Goal: Task Accomplishment & Management: Complete application form

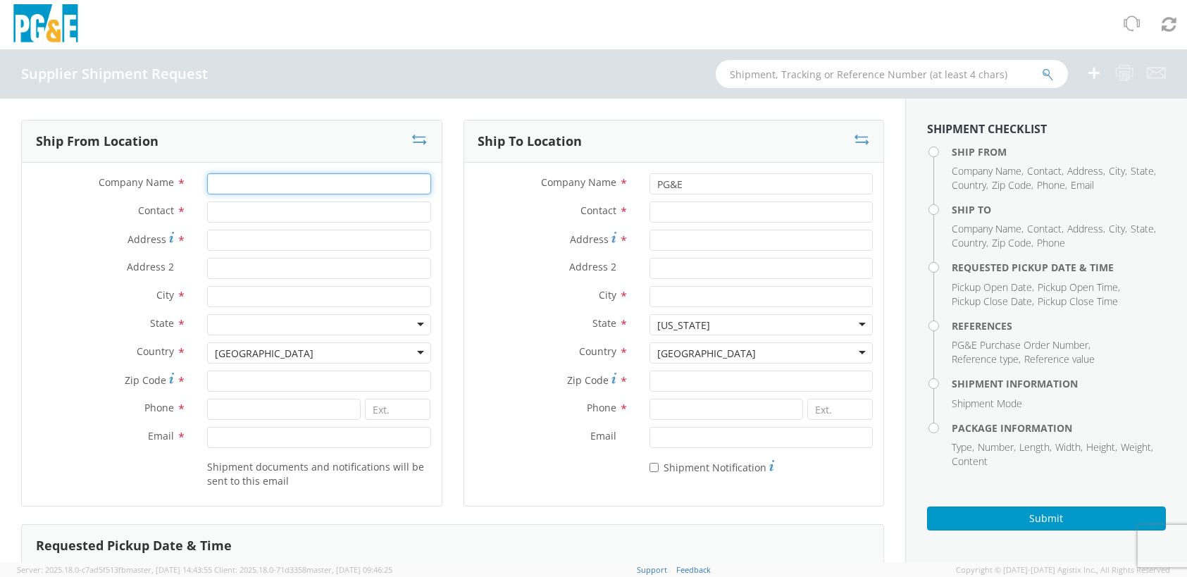
click at [323, 176] on input "Company Name *" at bounding box center [318, 183] width 223 height 21
type input "Utility Control and Equipment Corp"
type input "[PERSON_NAME]"
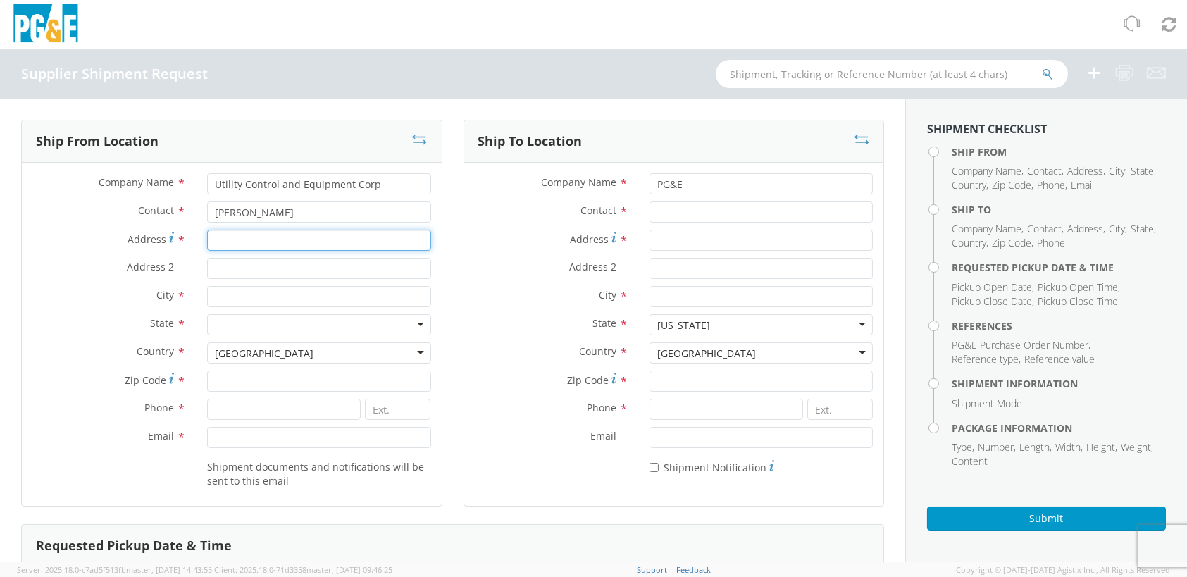
type input "[STREET_ADDRESS][PERSON_NAME]"
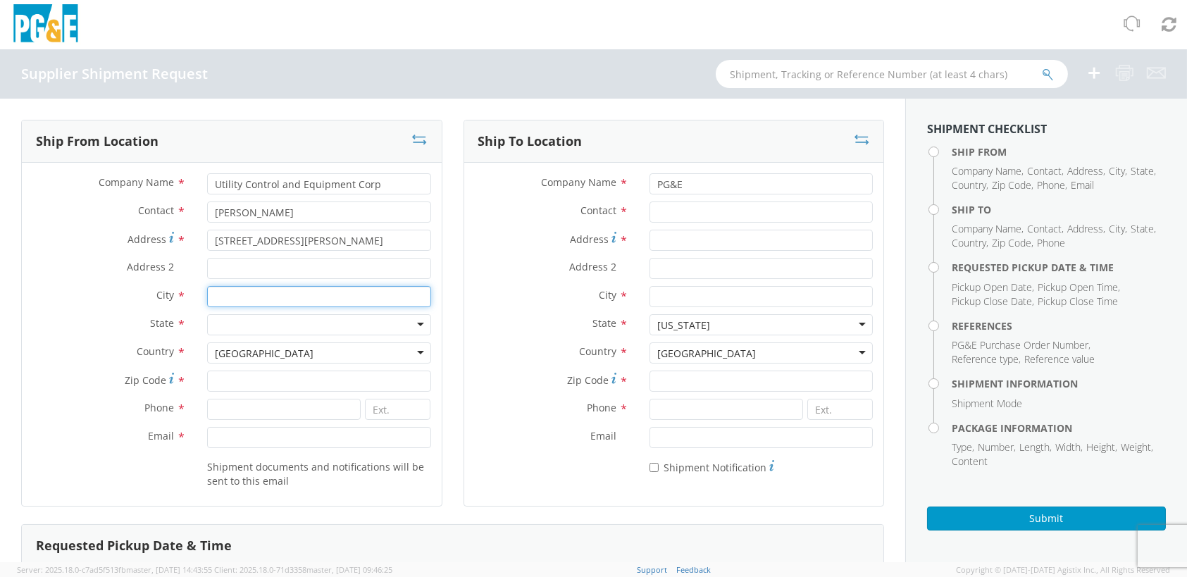
type input "GOLDEN"
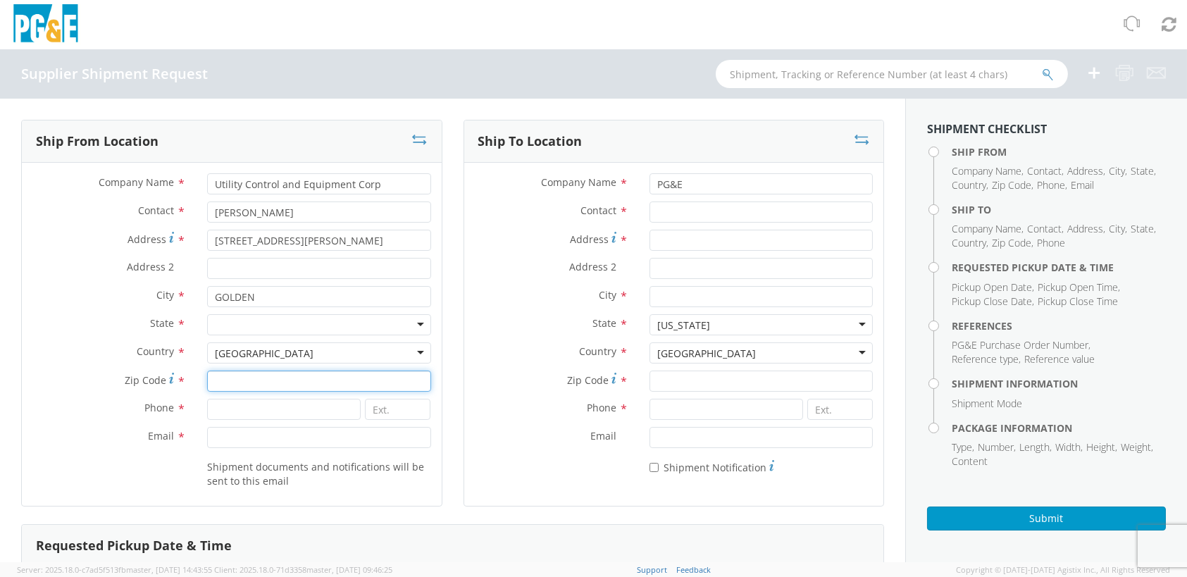
type input "80403-7542"
type input "3034251990"
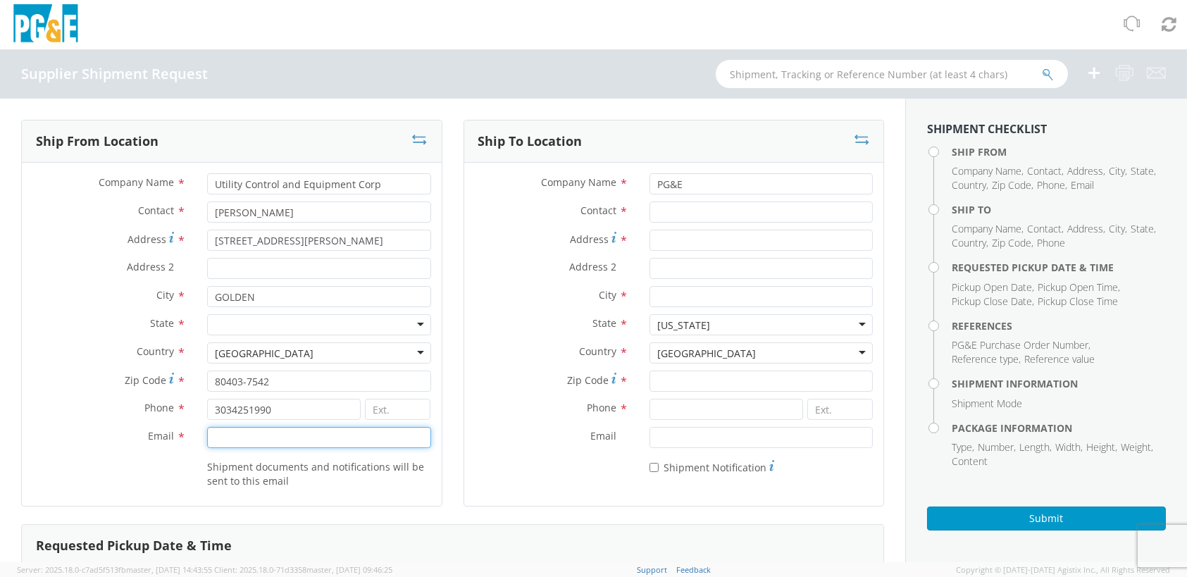
type input "[PERSON_NAME][EMAIL_ADDRESS][PERSON_NAME][DOMAIN_NAME]"
click at [502, 283] on div "Address 2 *" at bounding box center [674, 272] width 420 height 28
click at [395, 407] on input at bounding box center [398, 409] width 66 height 21
type input "8129"
click at [476, 338] on div "State * [US_STATE] [US_STATE] [US_STATE] [US_STATE] [US_STATE] [US_STATE] Armed…" at bounding box center [674, 328] width 420 height 28
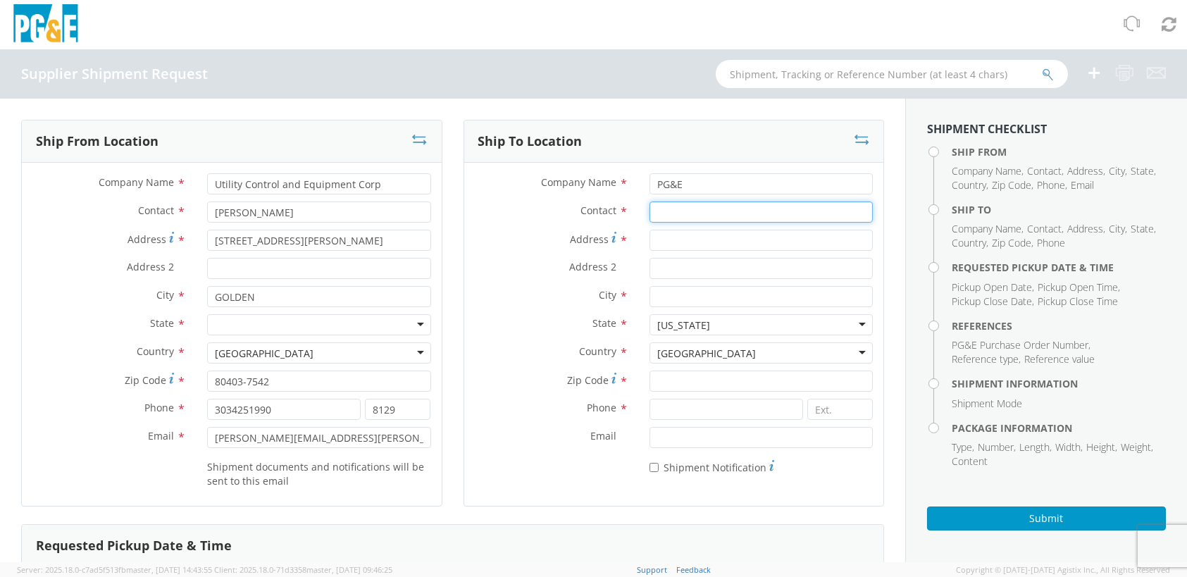
click at [650, 210] on input "Contact *" at bounding box center [761, 212] width 223 height 21
paste input "[PERSON_NAME]"
type input "[PERSON_NAME]"
click at [660, 240] on input "Address *" at bounding box center [761, 240] width 223 height 21
paste input "[STREET_ADDRESS]"
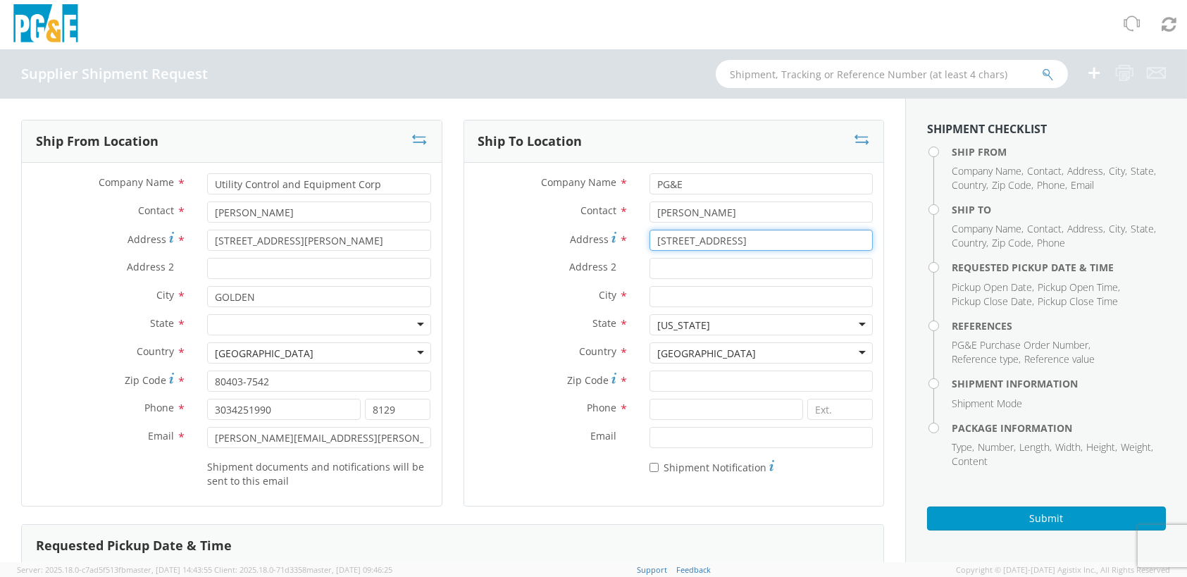
type input "[STREET_ADDRESS]"
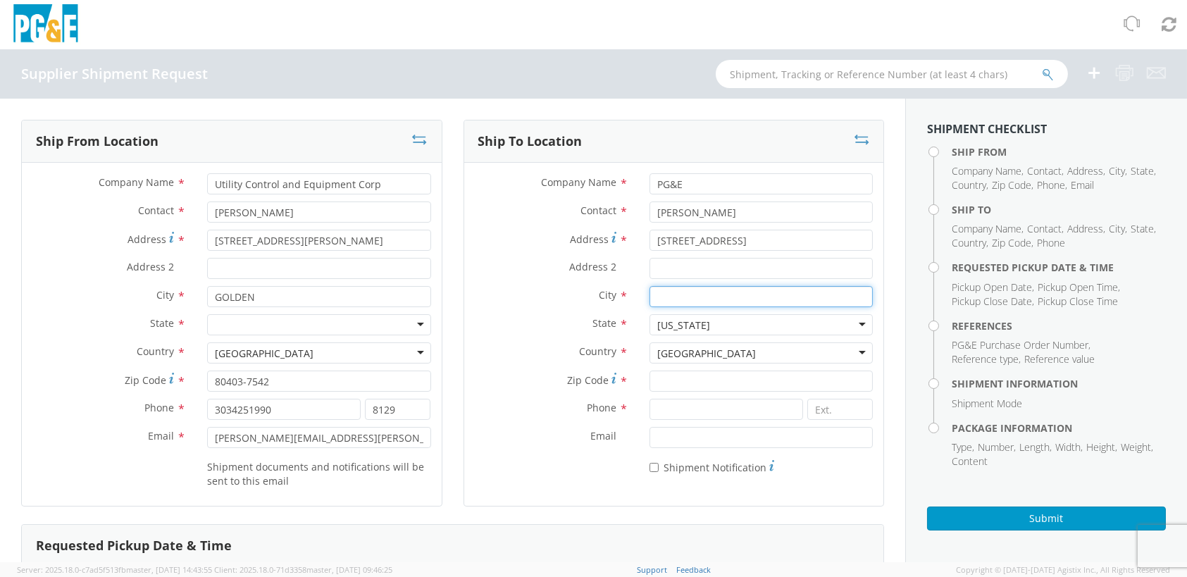
click at [706, 301] on input "City *" at bounding box center [761, 296] width 223 height 21
click at [679, 291] on input "City *" at bounding box center [761, 296] width 223 height 21
paste input "Stockton"
type input "Stockton"
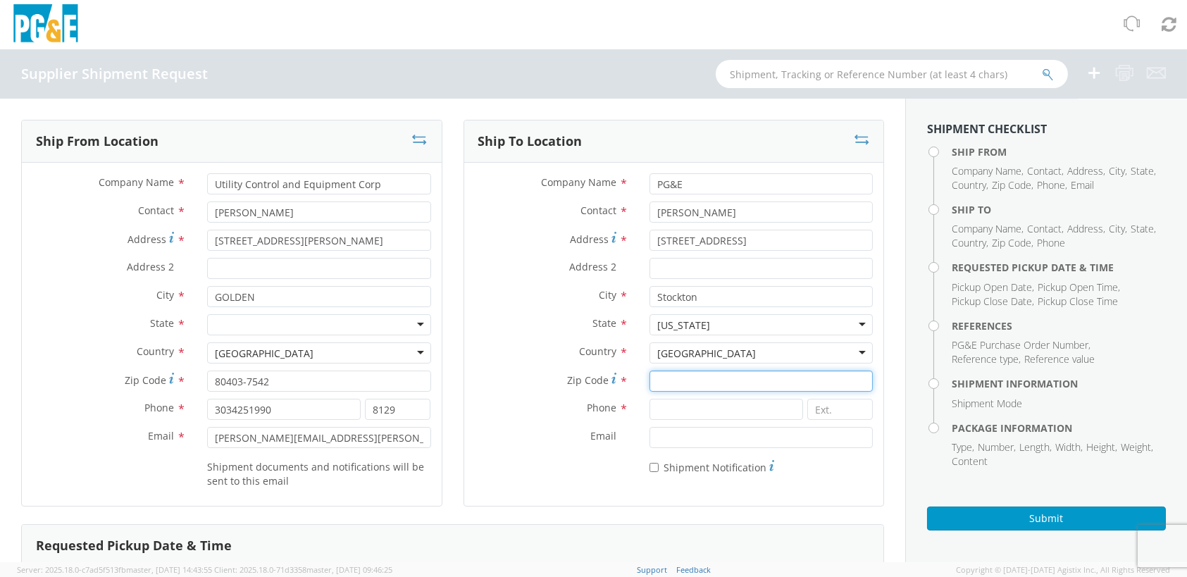
click at [661, 376] on input "Zip Code *" at bounding box center [761, 381] width 223 height 21
click at [655, 378] on input "Zip Code *" at bounding box center [761, 381] width 223 height 21
paste input "95215"
type input "95215"
click at [564, 432] on label "Email *" at bounding box center [551, 436] width 175 height 18
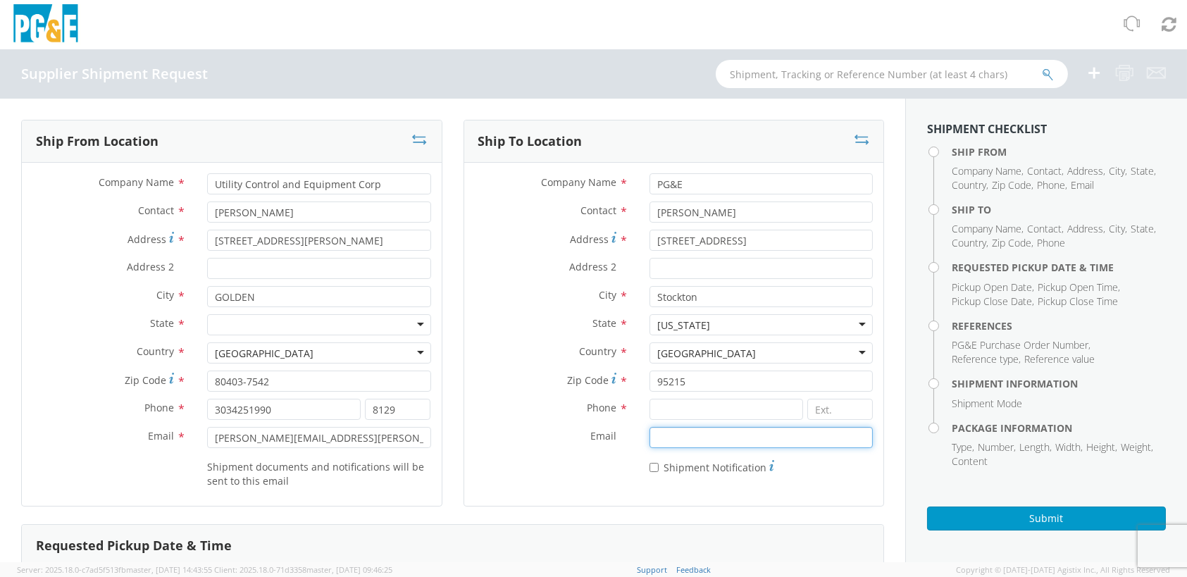
click at [650, 432] on input "Email *" at bounding box center [761, 437] width 223 height 21
click at [860, 476] on div "* Shipment Notification" at bounding box center [674, 468] width 420 height 27
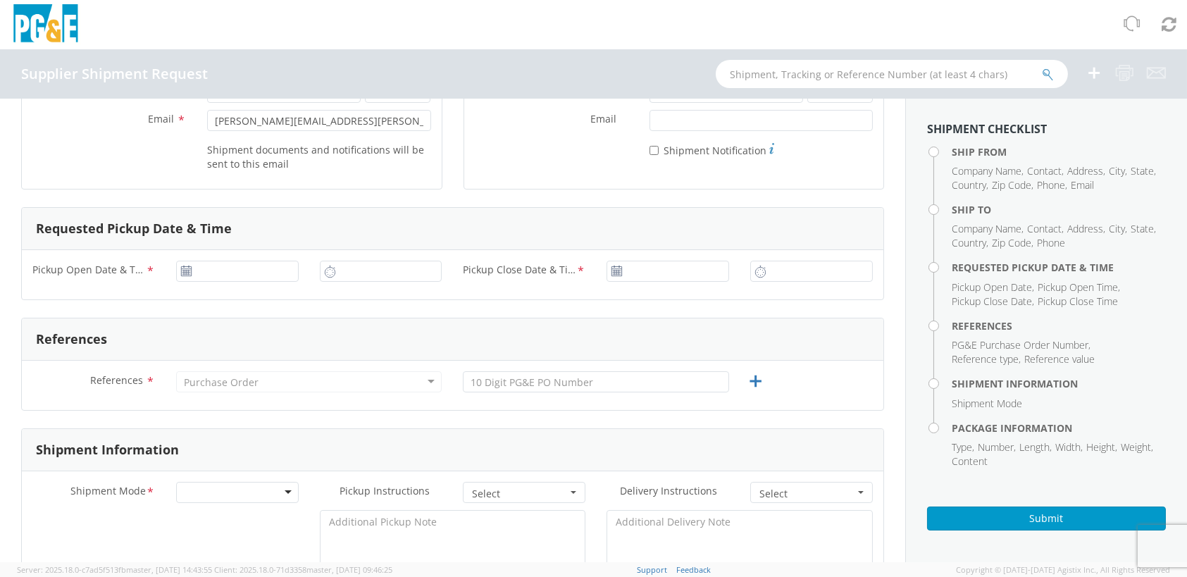
scroll to position [352, 0]
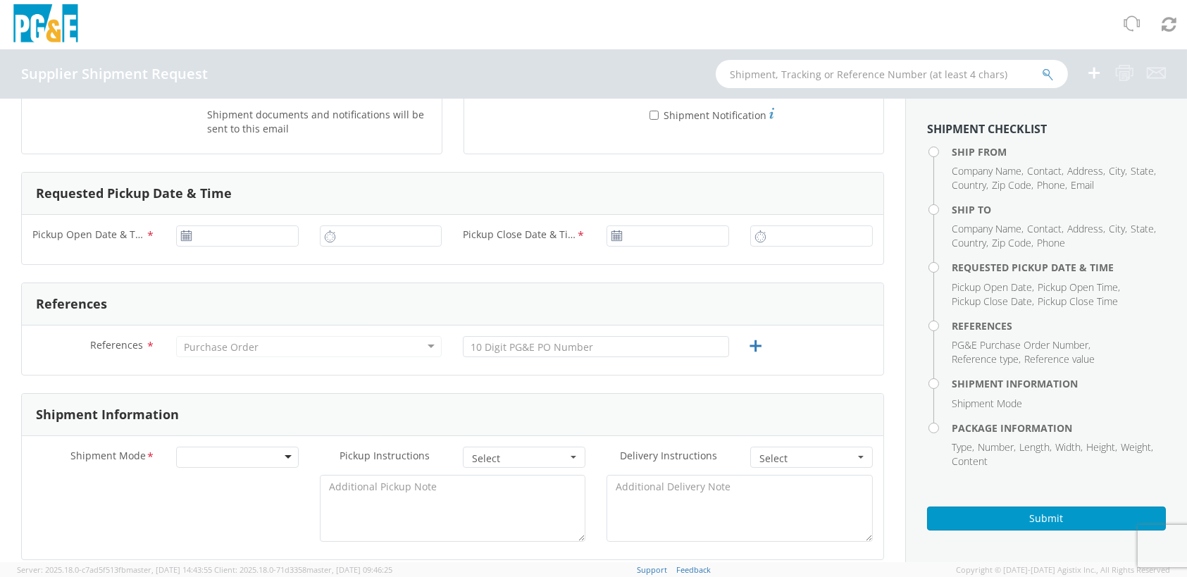
click at [186, 240] on icon at bounding box center [186, 235] width 12 height 11
click at [186, 232] on icon at bounding box center [186, 235] width 12 height 11
click at [315, 286] on div "References" at bounding box center [453, 304] width 862 height 42
click at [355, 238] on input "12:00 PM" at bounding box center [381, 235] width 123 height 21
click at [383, 234] on input "12:00 PM" at bounding box center [381, 235] width 123 height 21
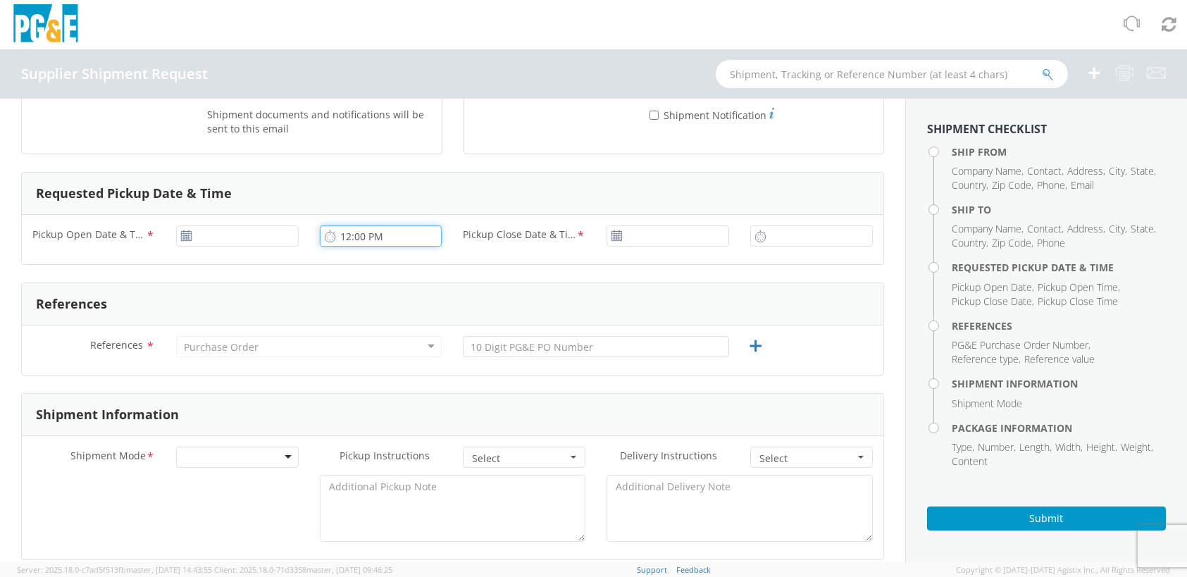
drag, startPoint x: 350, startPoint y: 233, endPoint x: 338, endPoint y: 235, distance: 12.8
click at [338, 235] on input "12:00 PM" at bounding box center [381, 235] width 123 height 21
type input "1:00 PM"
click at [763, 234] on input "12:00 PM" at bounding box center [811, 235] width 123 height 21
type input "3:00 PM"
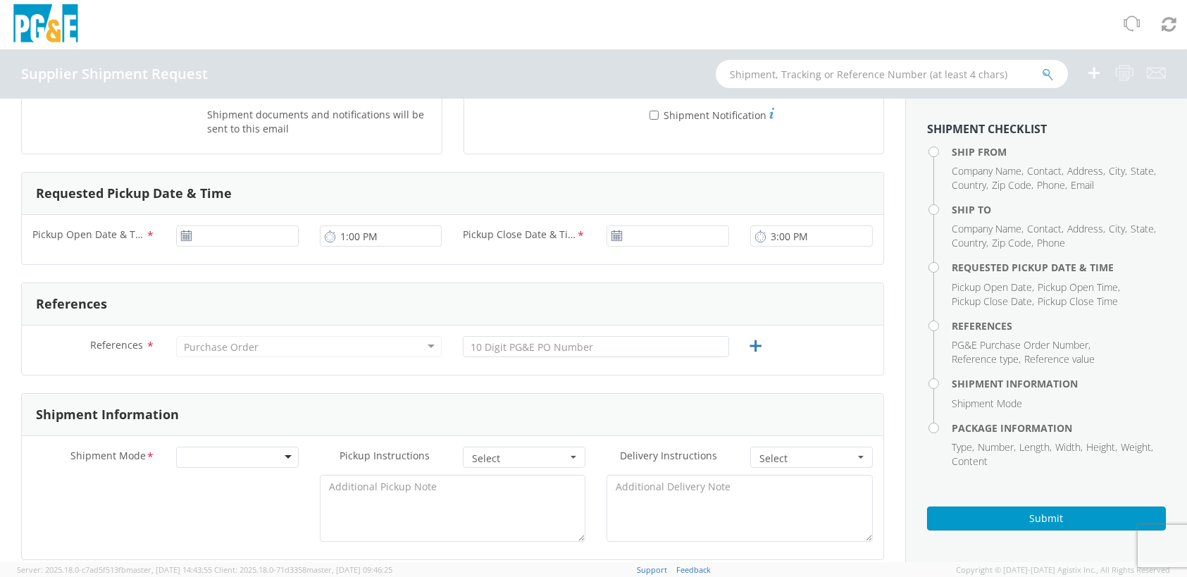
click at [612, 240] on icon at bounding box center [617, 235] width 12 height 11
click at [187, 235] on use at bounding box center [186, 235] width 10 height 10
click at [287, 351] on div "Purchase Order" at bounding box center [309, 346] width 266 height 21
click at [421, 351] on div "Purchase Order" at bounding box center [309, 346] width 266 height 21
click at [571, 349] on input "text" at bounding box center [596, 346] width 266 height 21
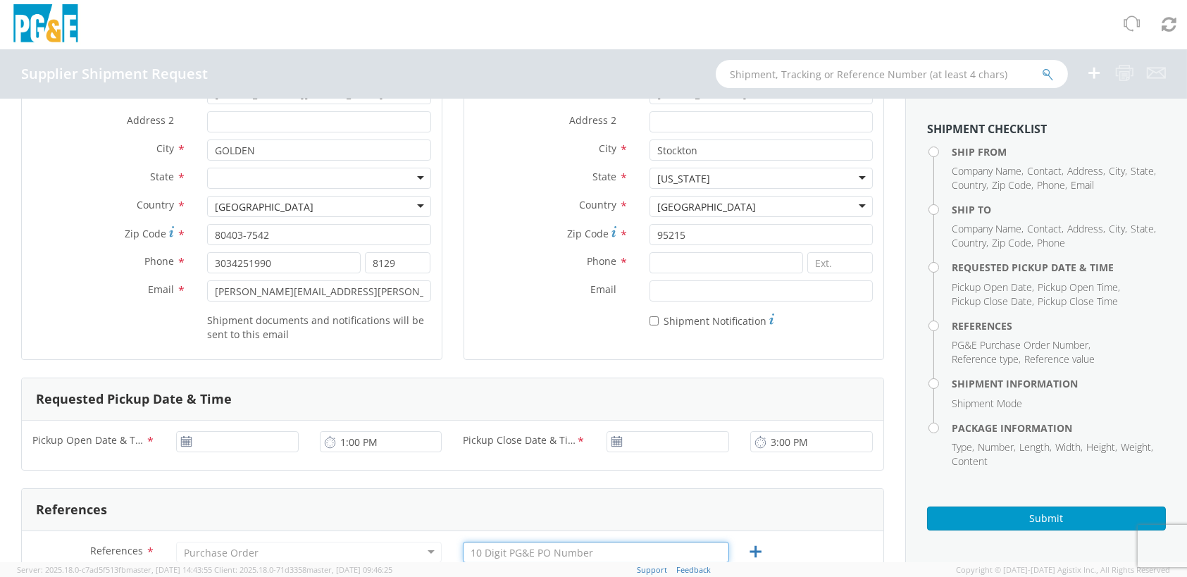
scroll to position [141, 0]
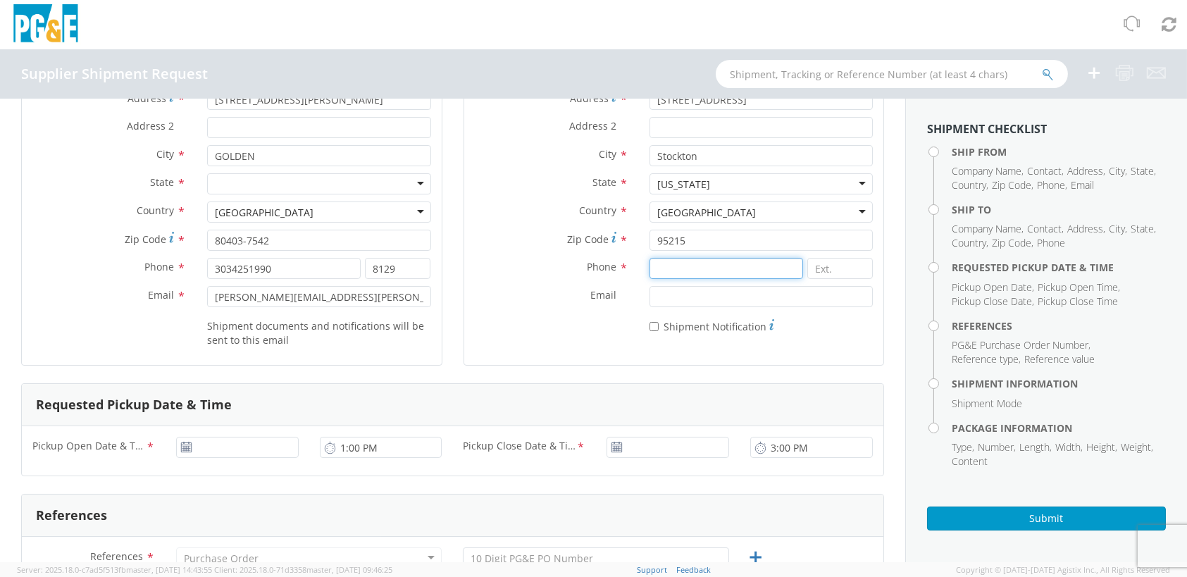
click at [669, 262] on input at bounding box center [727, 268] width 154 height 21
click at [483, 392] on div "Requested Pickup Date & Time" at bounding box center [453, 405] width 862 height 42
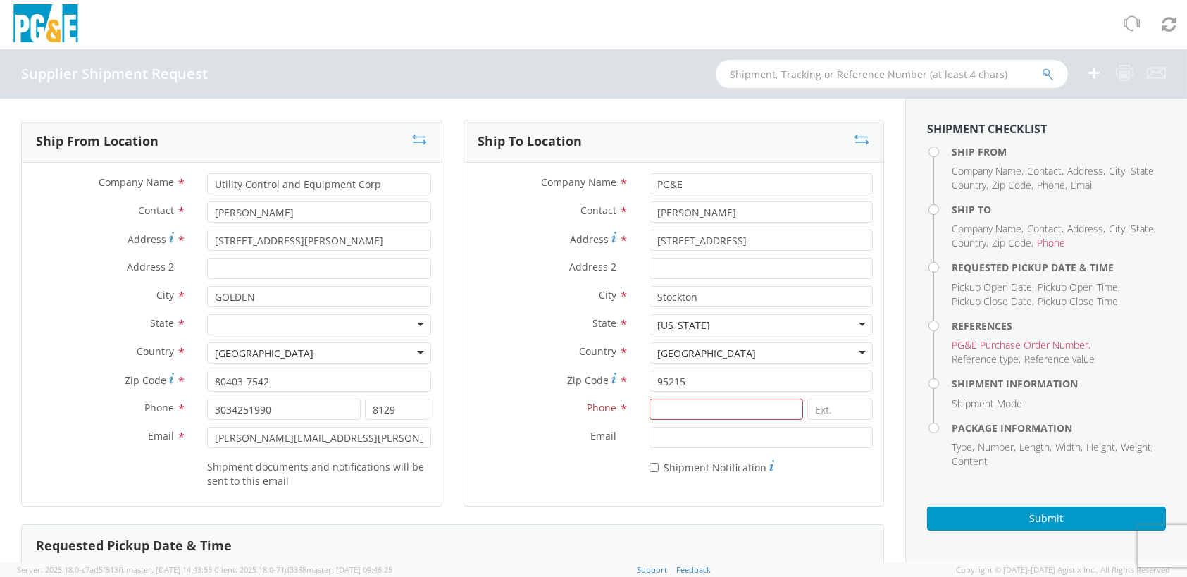
click at [569, 487] on div "Company Name * PG&E Contact * [PERSON_NAME] Address * [STREET_ADDRESS] Address …" at bounding box center [674, 328] width 420 height 330
click at [776, 441] on input "Email *" at bounding box center [761, 437] width 223 height 21
click at [534, 445] on div "Email *" at bounding box center [674, 437] width 420 height 21
click at [464, 279] on div "Address 2 *" at bounding box center [674, 272] width 420 height 28
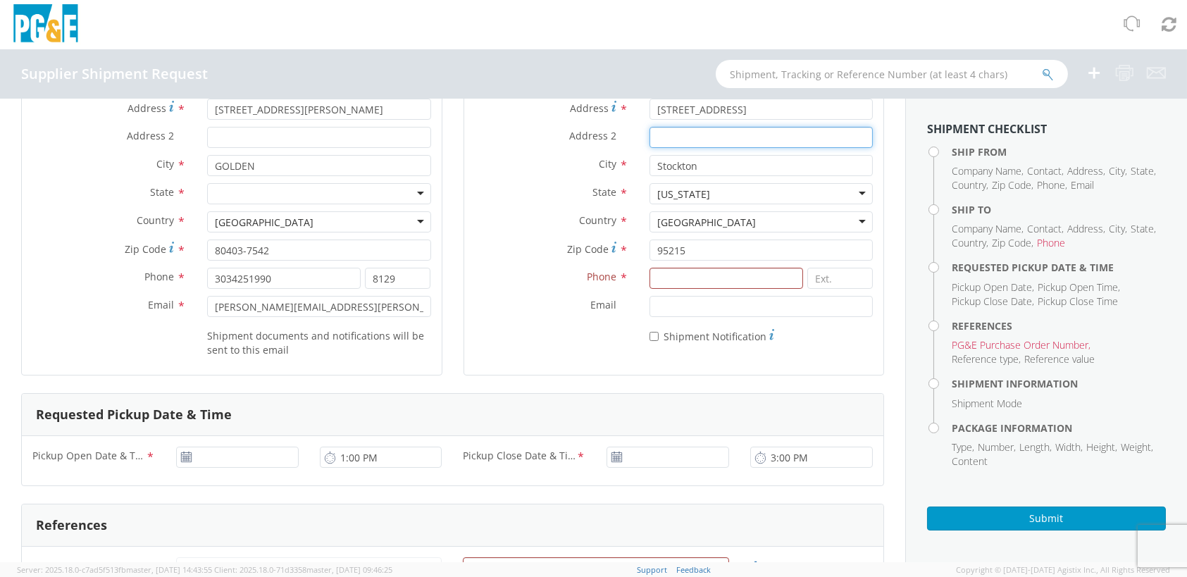
scroll to position [141, 0]
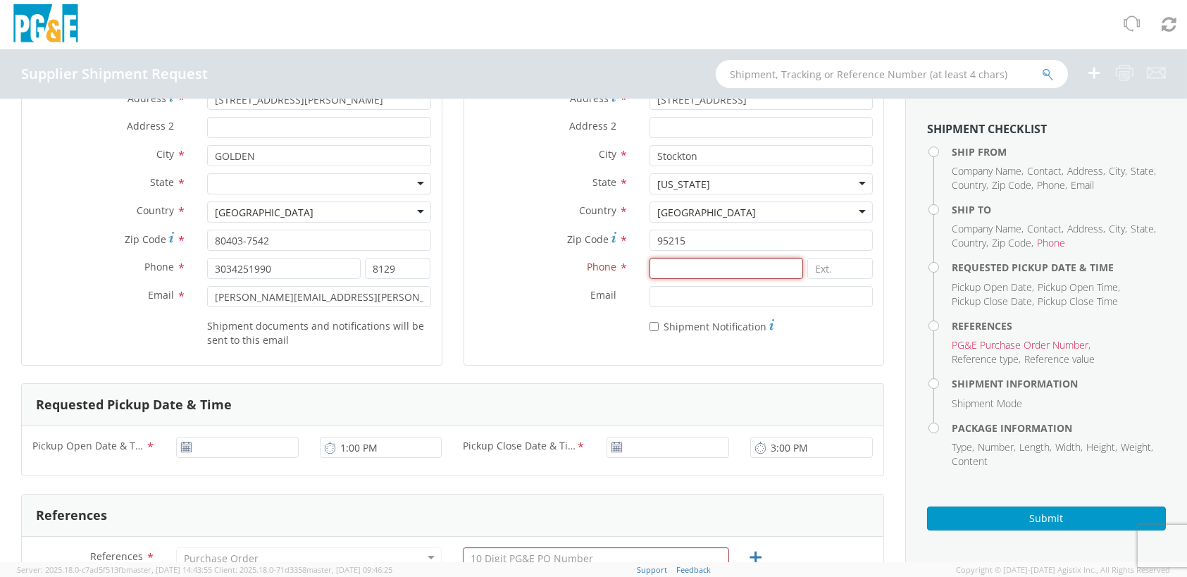
click at [692, 269] on input at bounding box center [727, 268] width 154 height 21
click at [392, 395] on div "Requested Pickup Date & Time" at bounding box center [453, 405] width 862 height 42
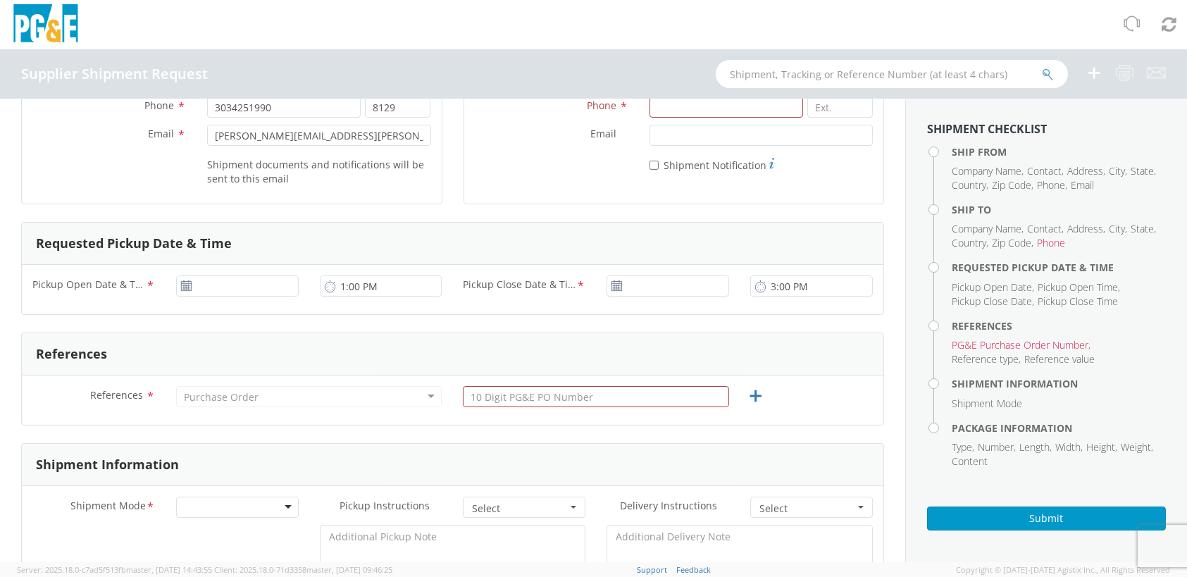
scroll to position [352, 0]
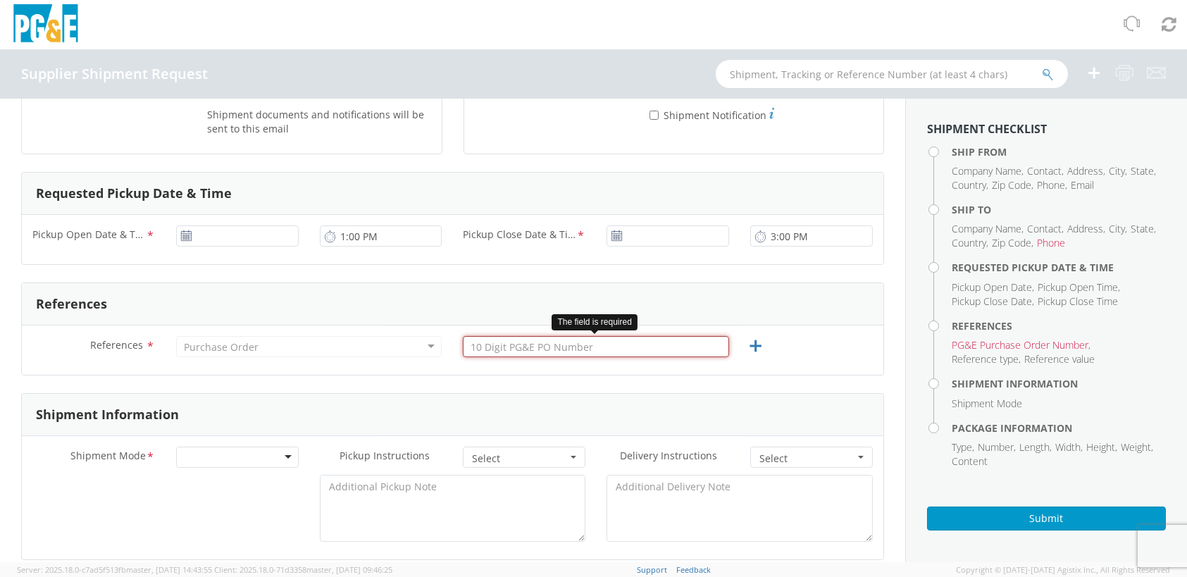
click at [503, 340] on input "text" at bounding box center [596, 346] width 266 height 21
click at [609, 344] on input "text" at bounding box center [596, 346] width 266 height 21
paste input "2701197836"
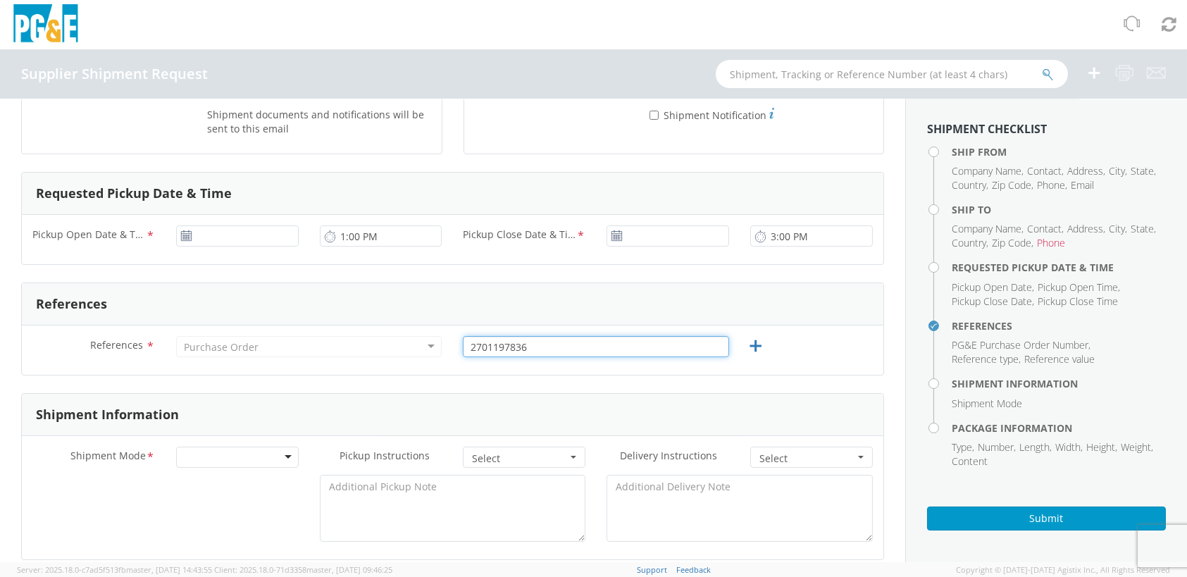
type input "2701197836"
click at [659, 390] on form "Ship From Location Company Name * Utility Control and Equipment Corp Contact * …" at bounding box center [452, 515] width 863 height 1497
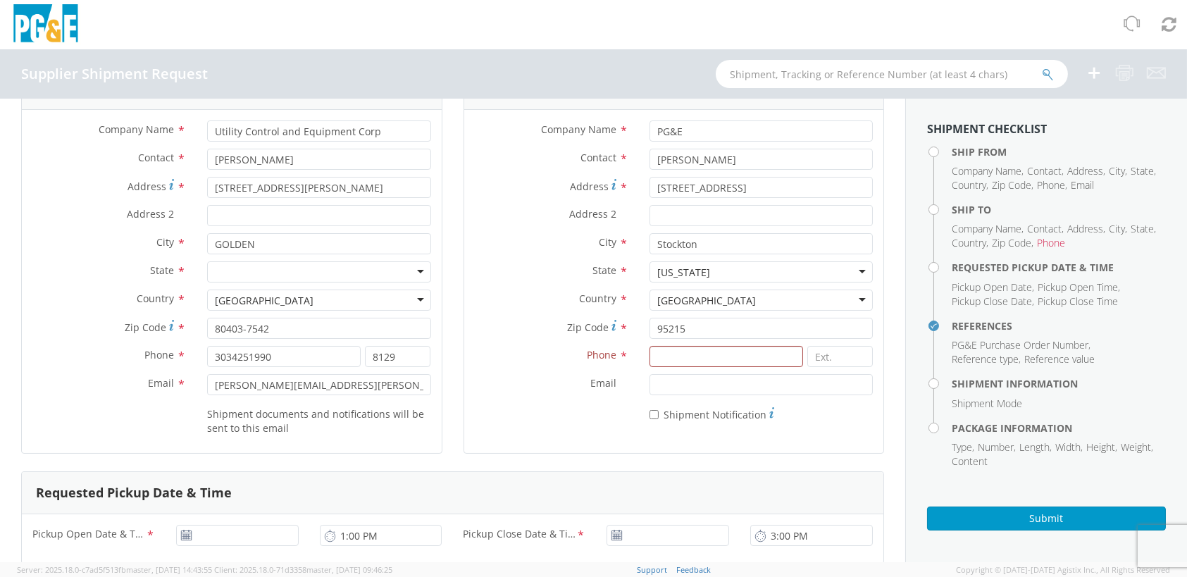
scroll to position [0, 0]
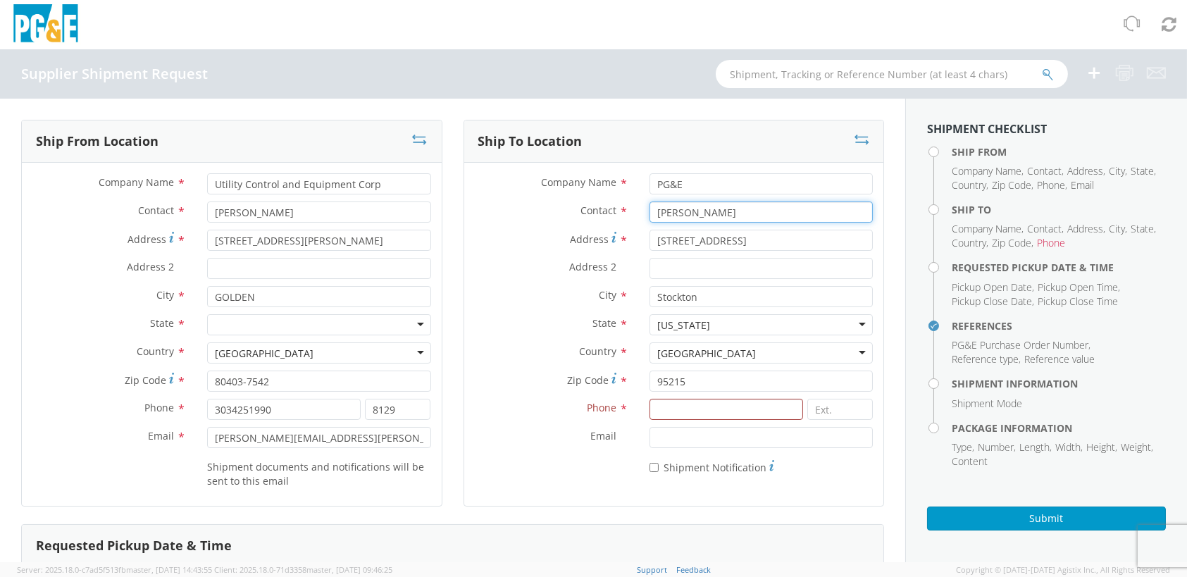
drag, startPoint x: 763, startPoint y: 210, endPoint x: 633, endPoint y: 208, distance: 130.4
click at [639, 208] on div "[PERSON_NAME]" at bounding box center [761, 212] width 245 height 21
click at [634, 125] on div "Ship To Location" at bounding box center [674, 141] width 420 height 42
drag, startPoint x: 776, startPoint y: 240, endPoint x: 655, endPoint y: 240, distance: 121.2
click at [639, 245] on div "[STREET_ADDRESS]" at bounding box center [761, 240] width 245 height 21
